Goal: Task Accomplishment & Management: Manage account settings

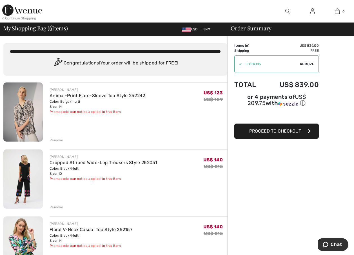
click at [59, 208] on div "Remove" at bounding box center [57, 207] width 14 height 5
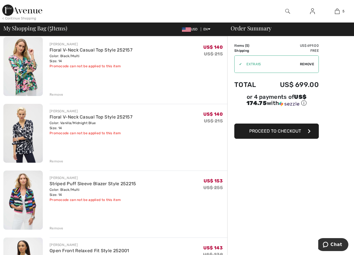
scroll to position [141, 0]
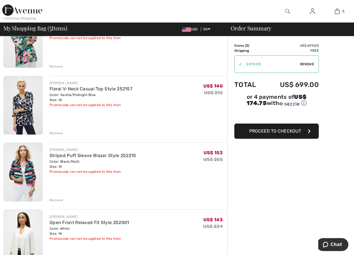
click at [25, 164] on img at bounding box center [22, 171] width 39 height 59
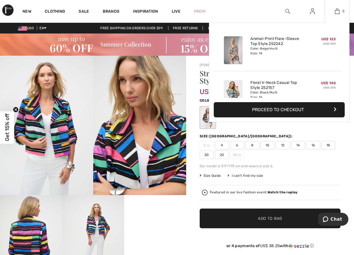
click at [337, 12] on img at bounding box center [336, 11] width 5 height 7
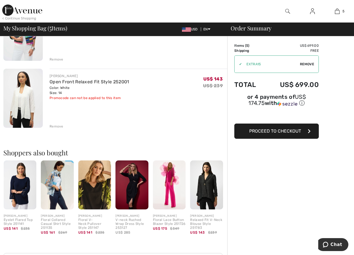
scroll to position [225, 0]
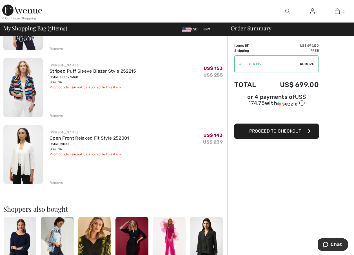
click at [311, 14] on img at bounding box center [312, 11] width 5 height 7
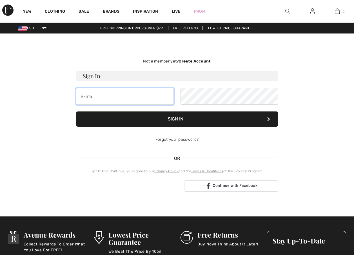
click at [110, 99] on input "email" at bounding box center [125, 96] width 98 height 17
type input "[EMAIL_ADDRESS][PERSON_NAME][DOMAIN_NAME]"
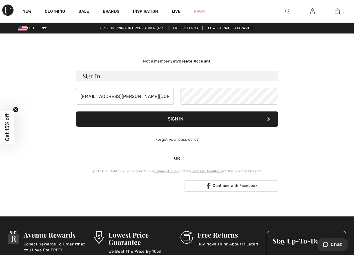
click at [195, 117] on button "Sign In" at bounding box center [177, 118] width 202 height 15
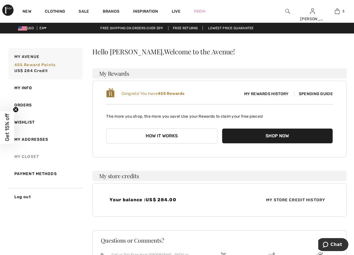
click at [28, 154] on link "My Closet" at bounding box center [44, 156] width 75 height 17
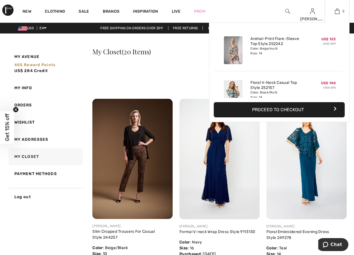
click at [337, 13] on img at bounding box center [336, 11] width 5 height 7
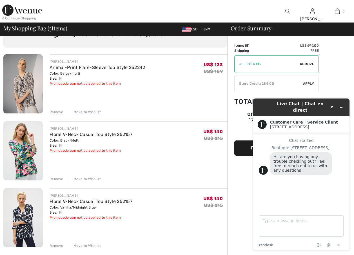
scroll to position [56, 0]
